Goal: Task Accomplishment & Management: Manage account settings

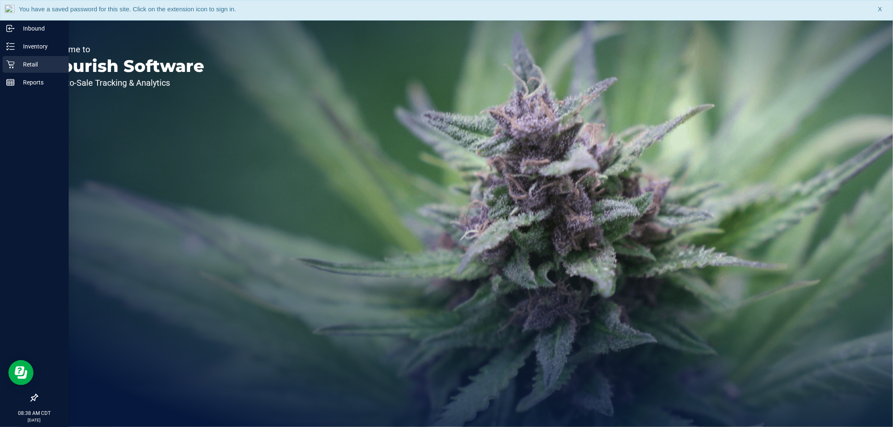
click at [15, 66] on p "Retail" at bounding box center [40, 64] width 50 height 10
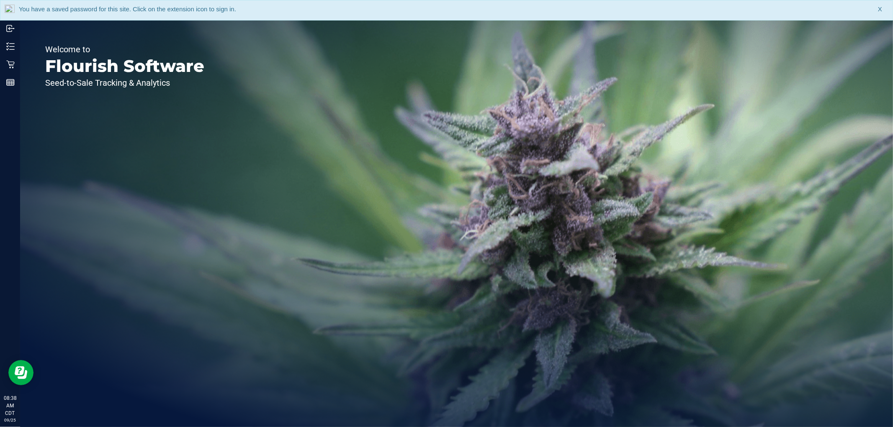
click at [880, 12] on span "X" at bounding box center [880, 10] width 4 height 10
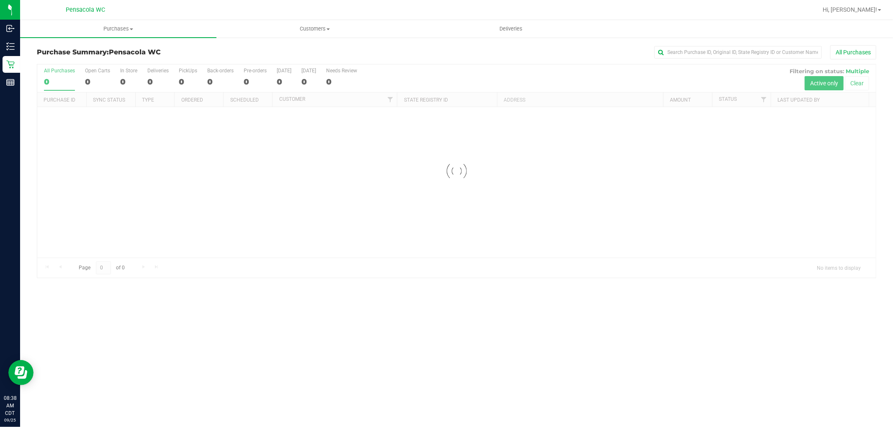
click at [868, 15] on div "Hi, [PERSON_NAME]!" at bounding box center [851, 10] width 65 height 15
click at [868, 13] on span "Hi, [PERSON_NAME]!" at bounding box center [850, 9] width 54 height 7
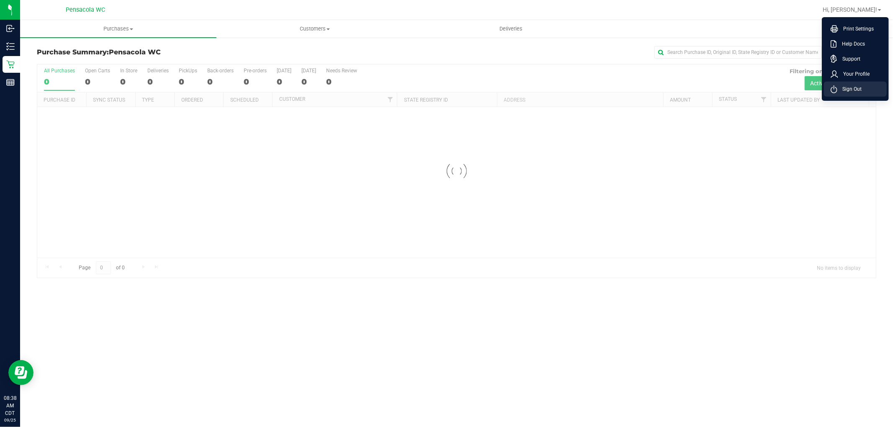
click at [872, 82] on li "Sign Out" at bounding box center [855, 89] width 63 height 15
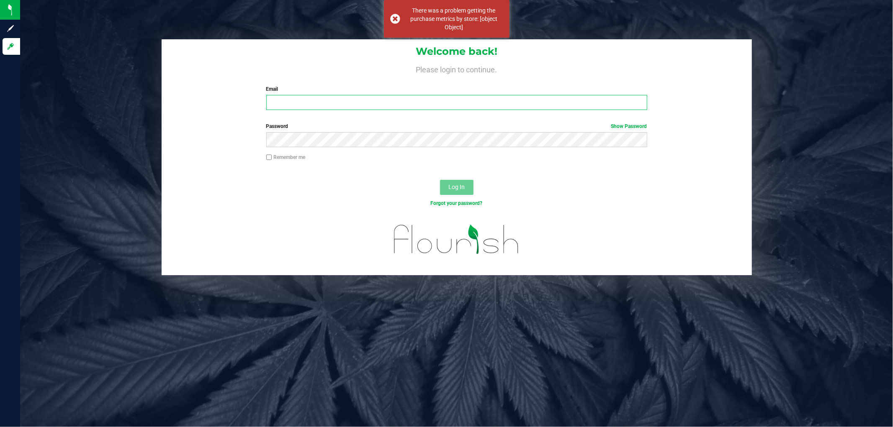
click at [481, 108] on input "Email" at bounding box center [456, 102] width 381 height 15
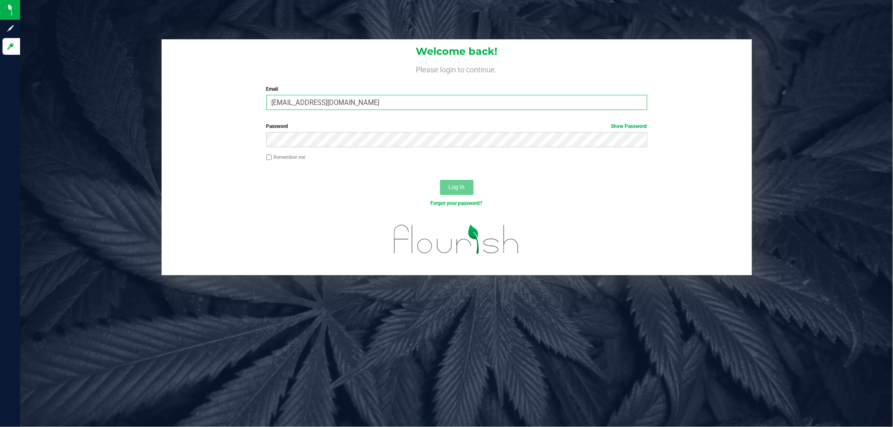
type input "[EMAIL_ADDRESS][DOMAIN_NAME]"
click at [440, 180] on button "Log In" at bounding box center [456, 187] width 33 height 15
